Goal: Transaction & Acquisition: Purchase product/service

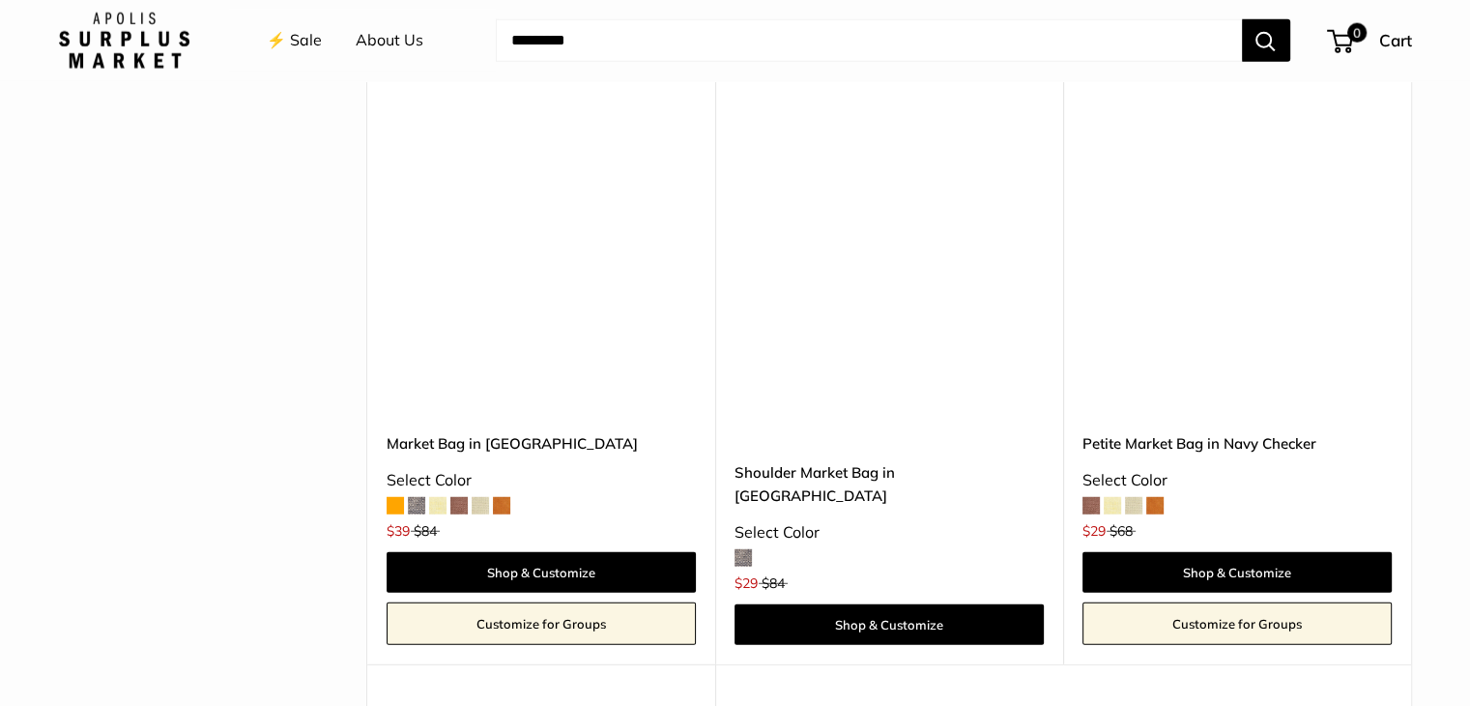
scroll to position [5130, 0]
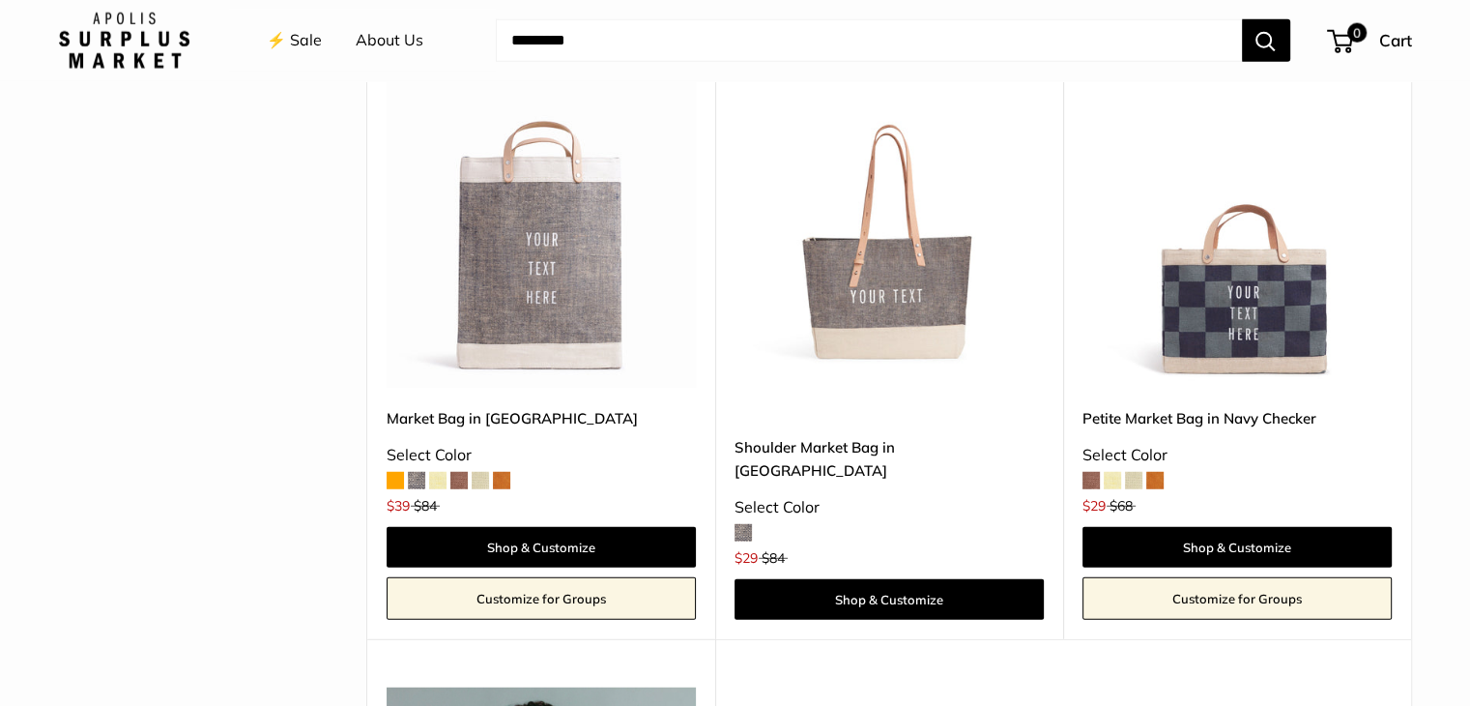
click at [0, 0] on img at bounding box center [0, 0] width 0 height 0
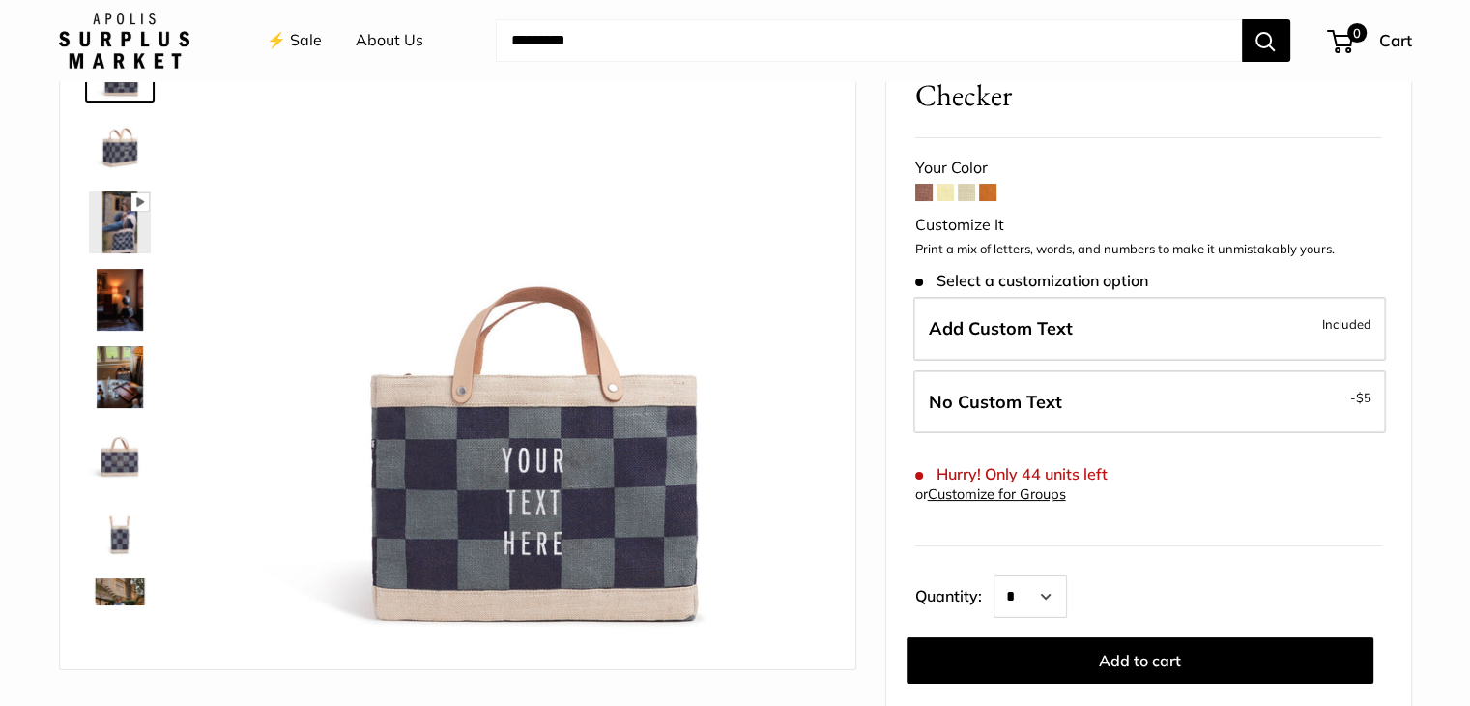
scroll to position [155, 0]
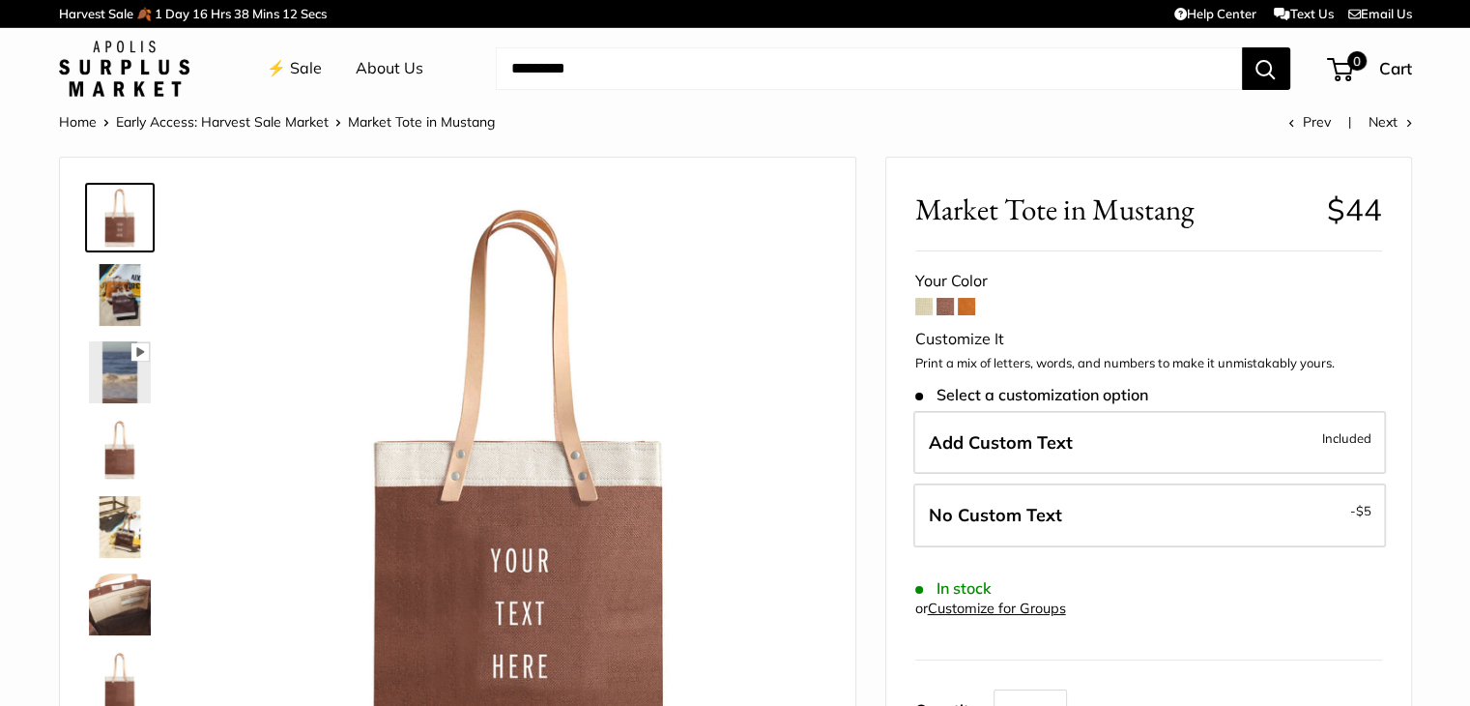
click at [945, 308] on span at bounding box center [945, 306] width 17 height 17
click at [972, 309] on span at bounding box center [966, 306] width 17 height 17
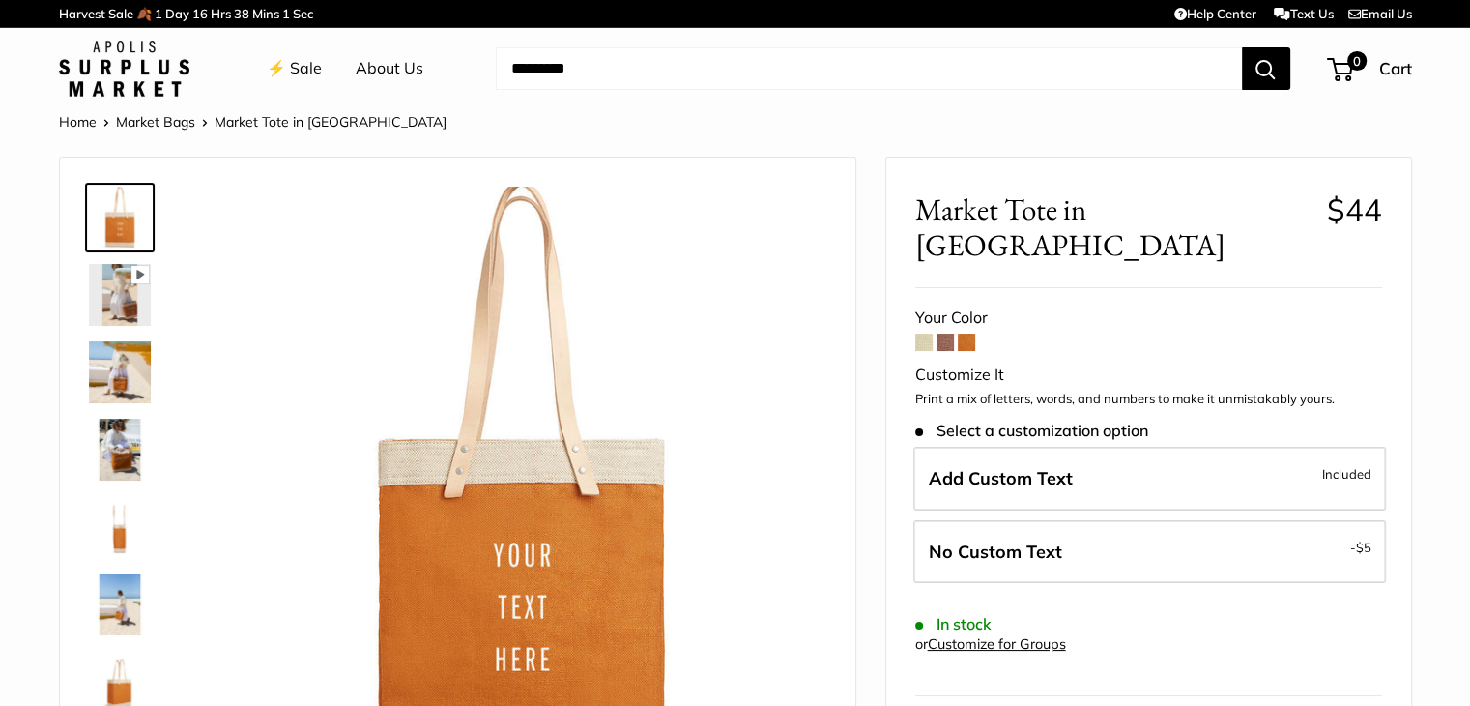
click at [1179, 75] on input "Search..." at bounding box center [869, 68] width 746 height 43
paste input "**********"
type input "**********"
click at [1242, 47] on button "Search" at bounding box center [1266, 68] width 48 height 43
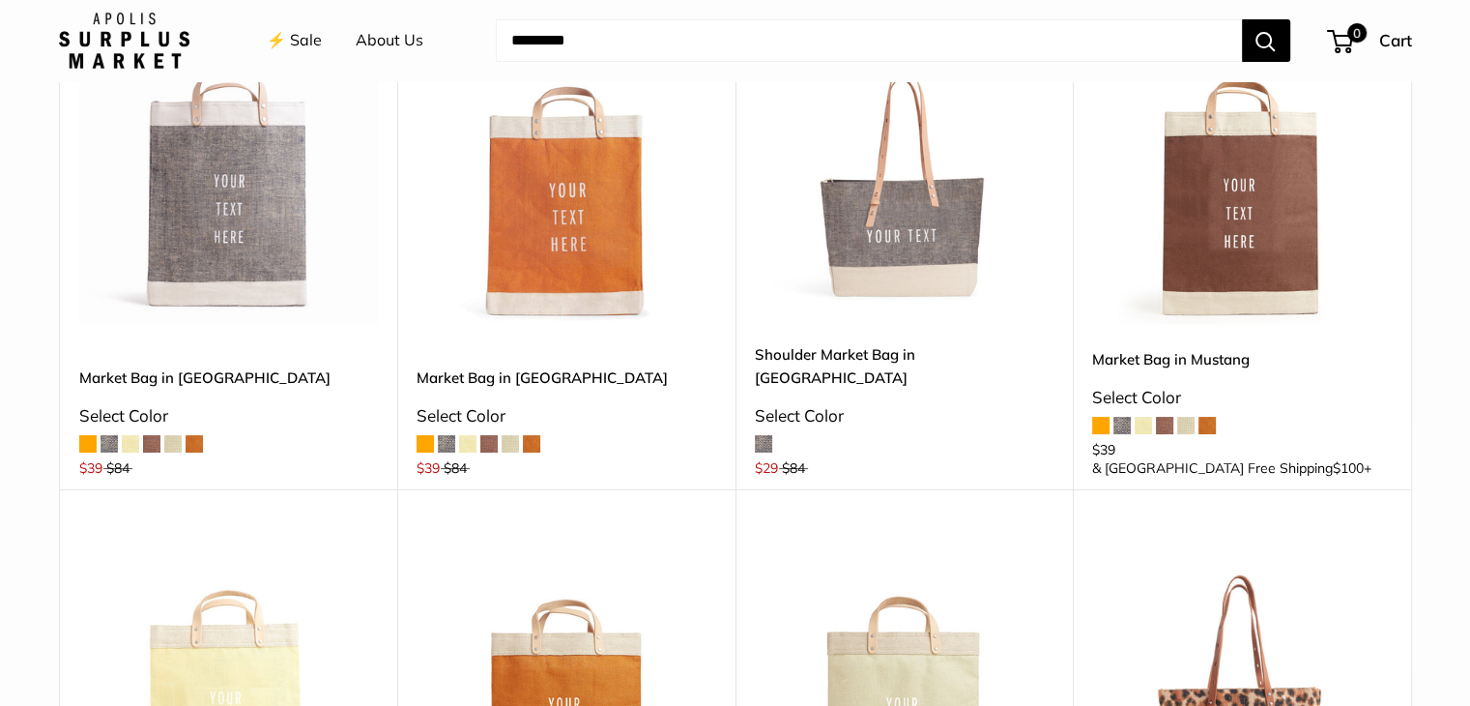
scroll to position [320, 0]
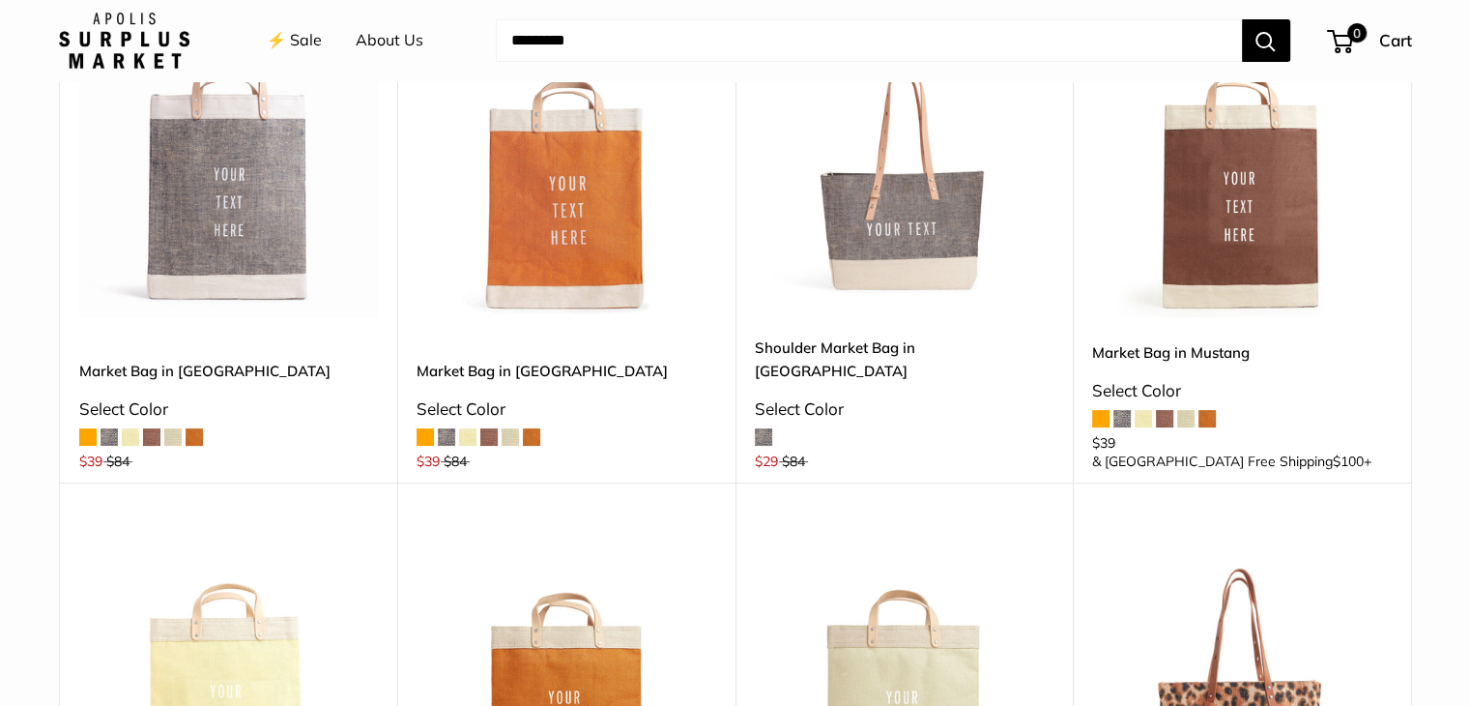
click at [0, 0] on img at bounding box center [0, 0] width 0 height 0
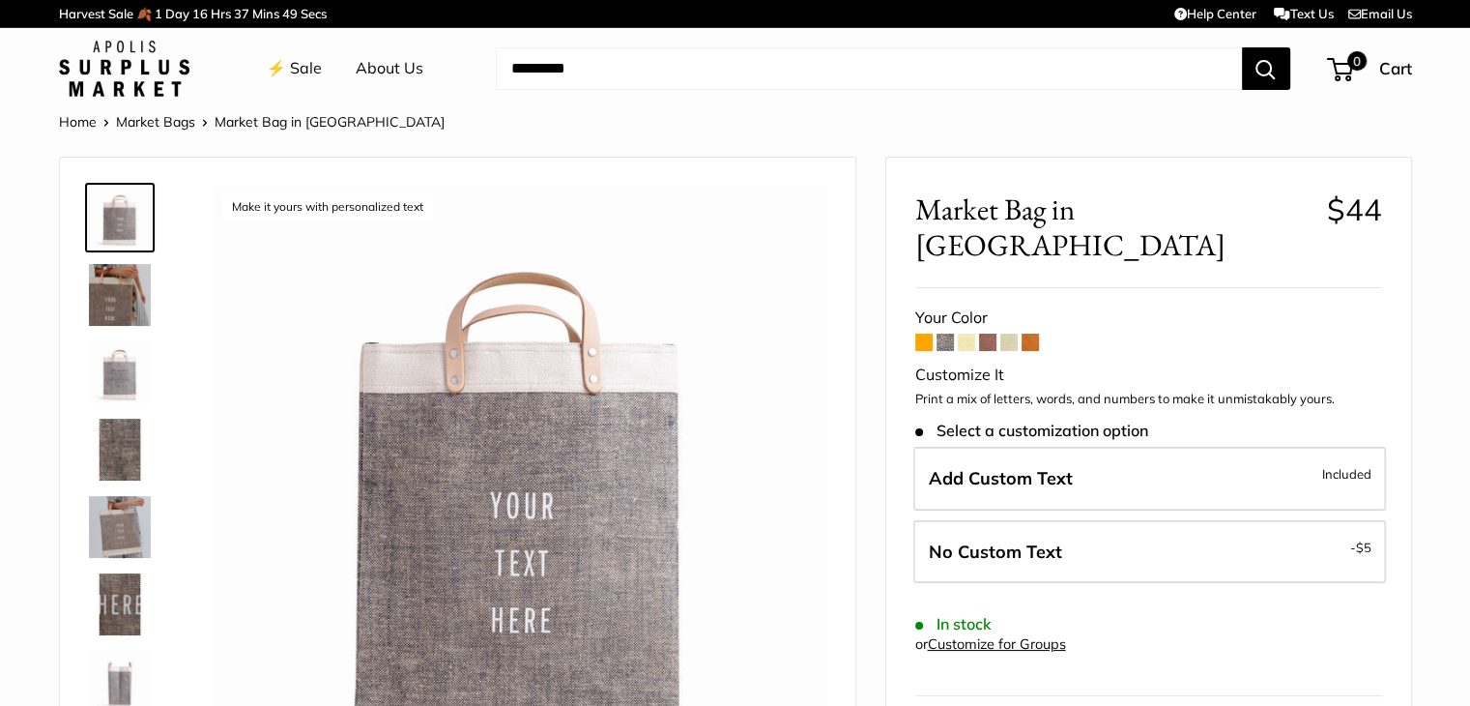
click at [948, 333] on span at bounding box center [945, 341] width 17 height 17
click at [963, 333] on span at bounding box center [966, 341] width 17 height 17
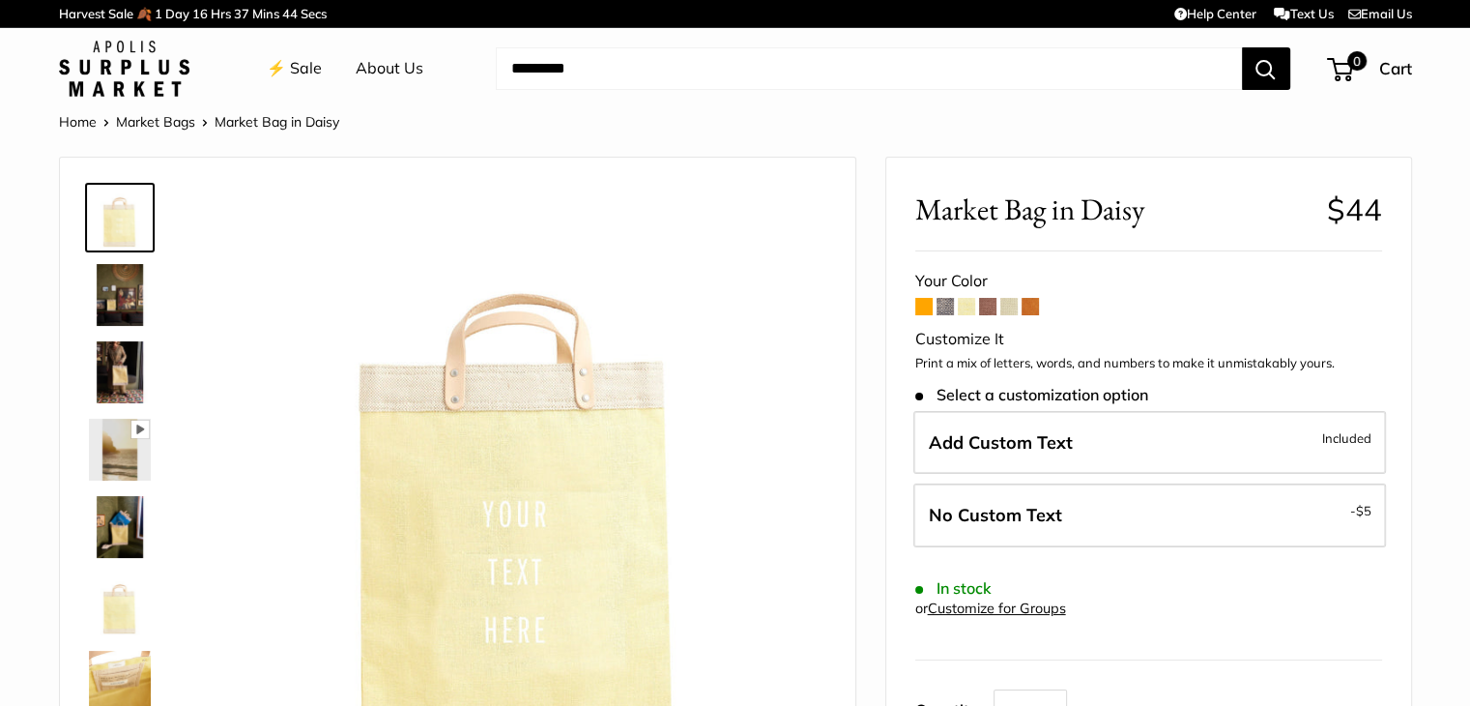
click at [1001, 310] on span at bounding box center [1008, 306] width 17 height 17
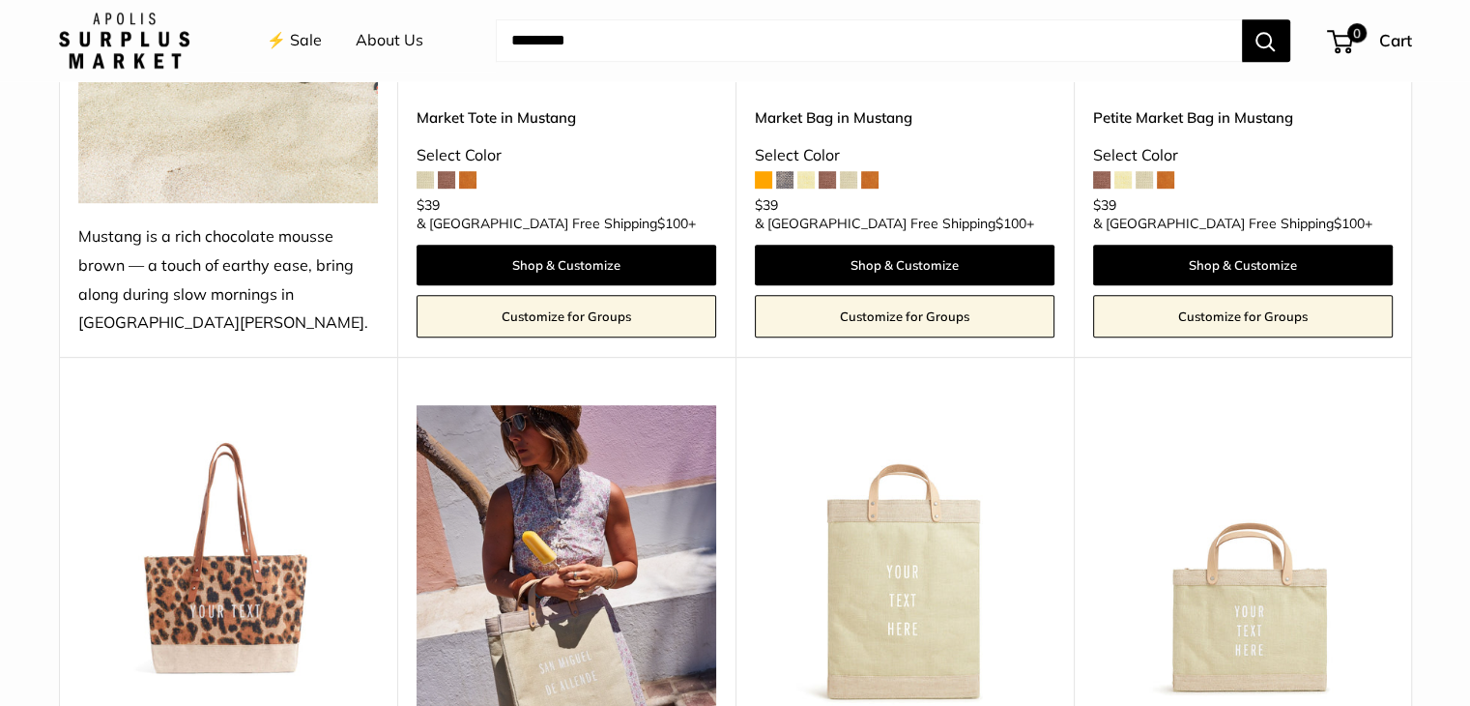
scroll to position [1272, 0]
